Goal: Transaction & Acquisition: Purchase product/service

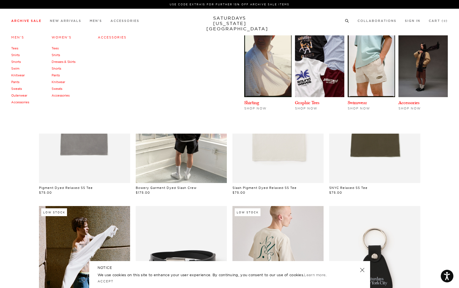
click at [24, 21] on link "Archive Sale" at bounding box center [26, 20] width 30 height 3
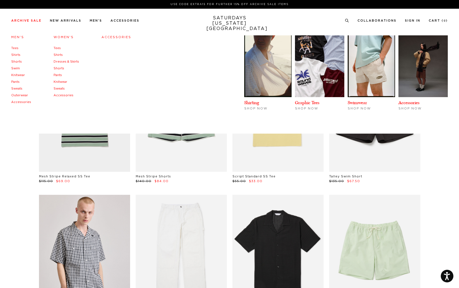
click at [19, 37] on link "Men's" at bounding box center [17, 37] width 13 height 3
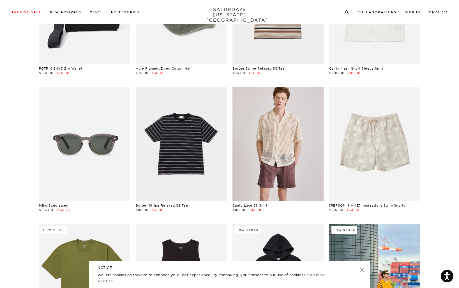
scroll to position [1809, 0]
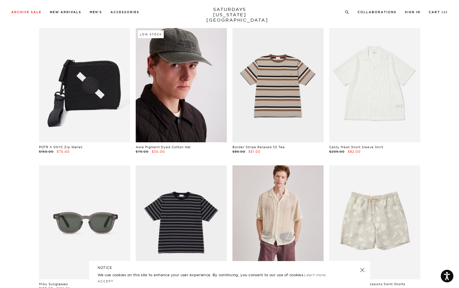
click at [197, 121] on link at bounding box center [181, 85] width 91 height 114
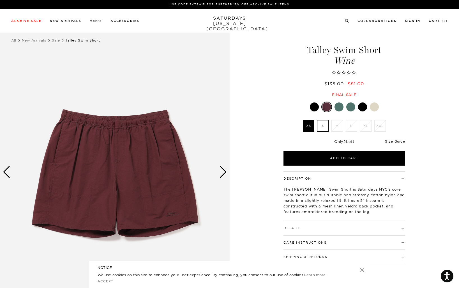
click at [221, 168] on div "Next slide" at bounding box center [223, 172] width 8 height 12
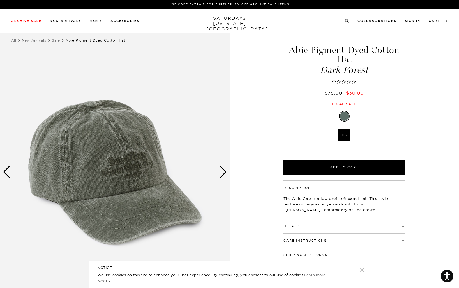
click at [222, 176] on div "Next slide" at bounding box center [223, 172] width 8 height 12
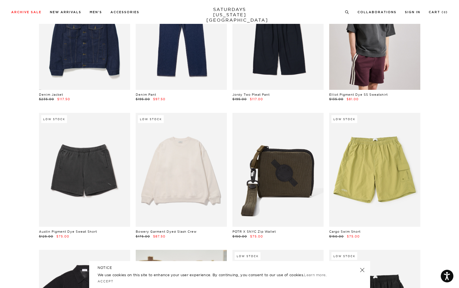
scroll to position [4238, 0]
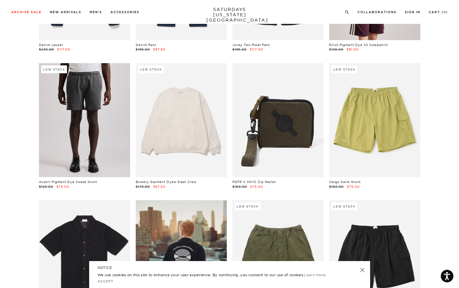
click at [76, 148] on link at bounding box center [84, 120] width 91 height 114
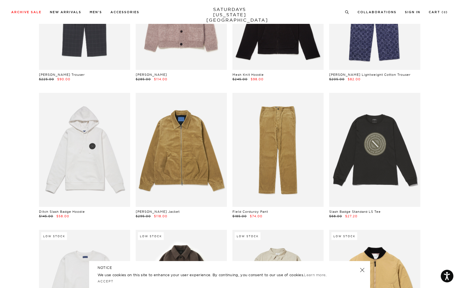
scroll to position [6271, 0]
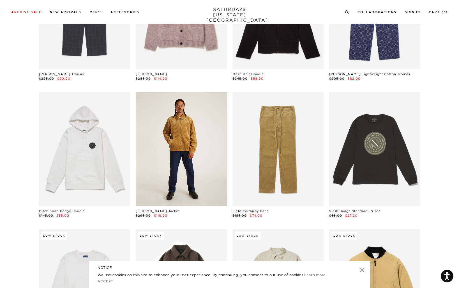
click at [198, 144] on link at bounding box center [181, 149] width 91 height 114
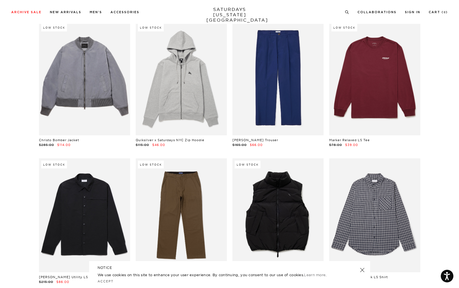
scroll to position [7088, 0]
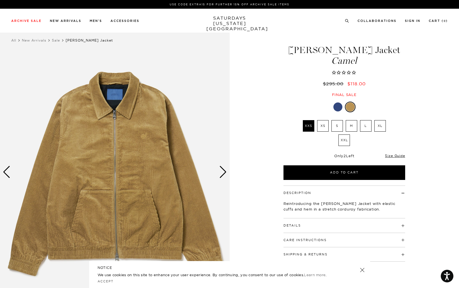
click at [221, 168] on div "Next slide" at bounding box center [223, 172] width 8 height 12
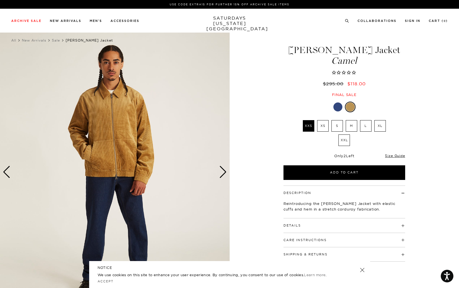
click at [221, 168] on div "Next slide" at bounding box center [223, 172] width 8 height 12
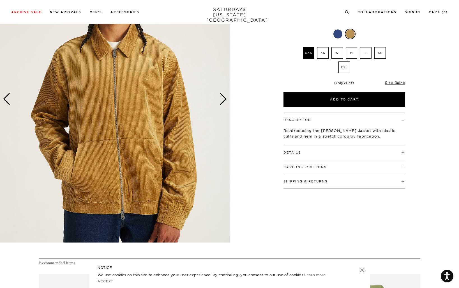
scroll to position [74, 0]
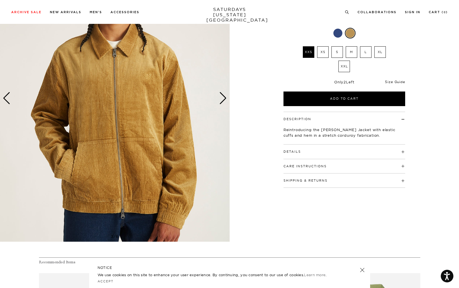
click at [401, 80] on link "Size Guide" at bounding box center [395, 82] width 20 height 4
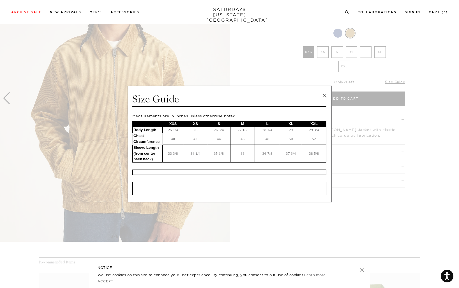
click at [327, 95] on link at bounding box center [324, 95] width 8 height 8
